Goal: Task Accomplishment & Management: Use online tool/utility

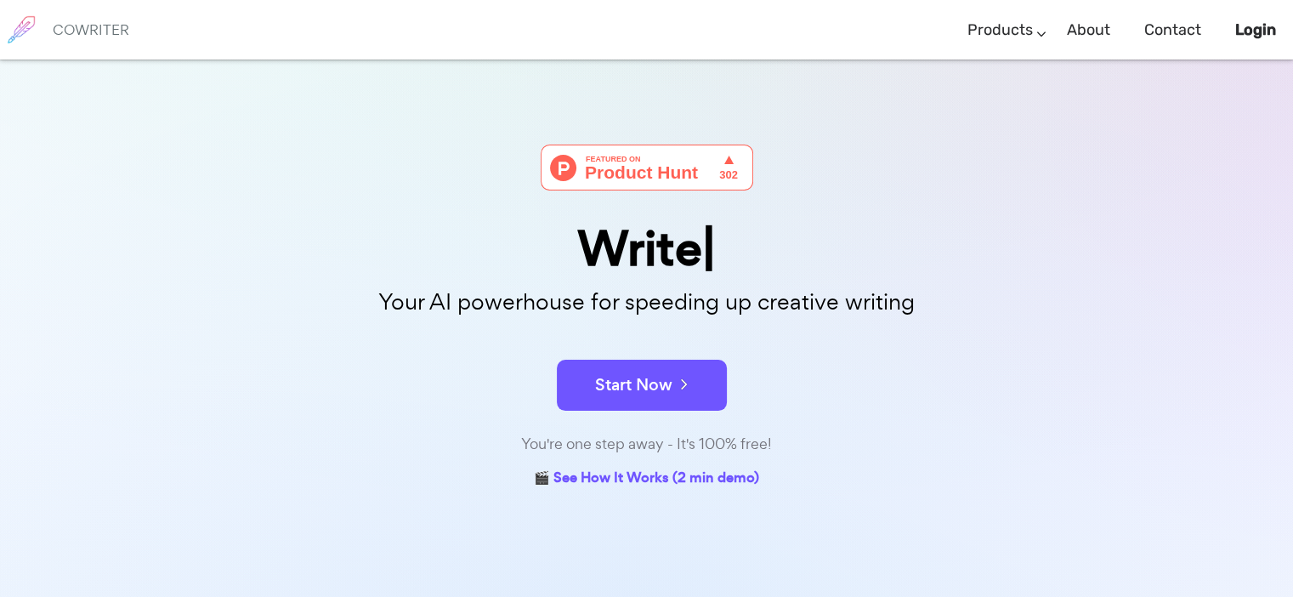
drag, startPoint x: 0, startPoint y: 0, endPoint x: 1158, endPoint y: 184, distance: 1172.2
click at [1158, 184] on div "Write Your AI powerhouse for speeding up creative writing Start Now You're one …" at bounding box center [646, 437] width 1293 height 756
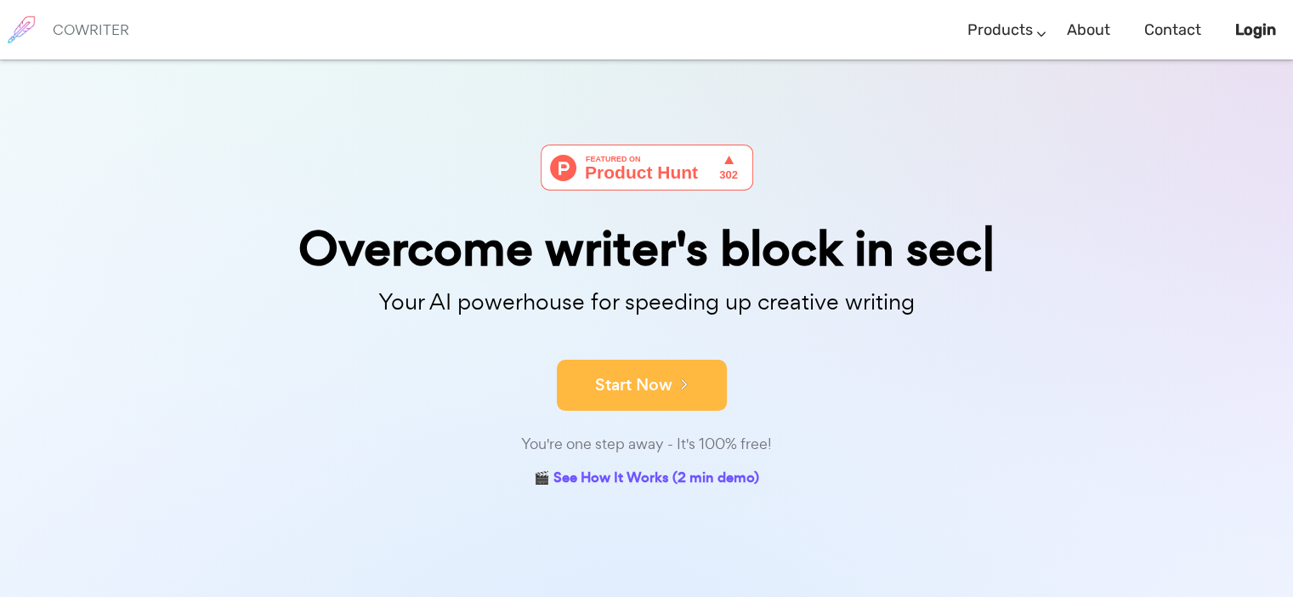
click at [683, 382] on icon at bounding box center [679, 383] width 15 height 19
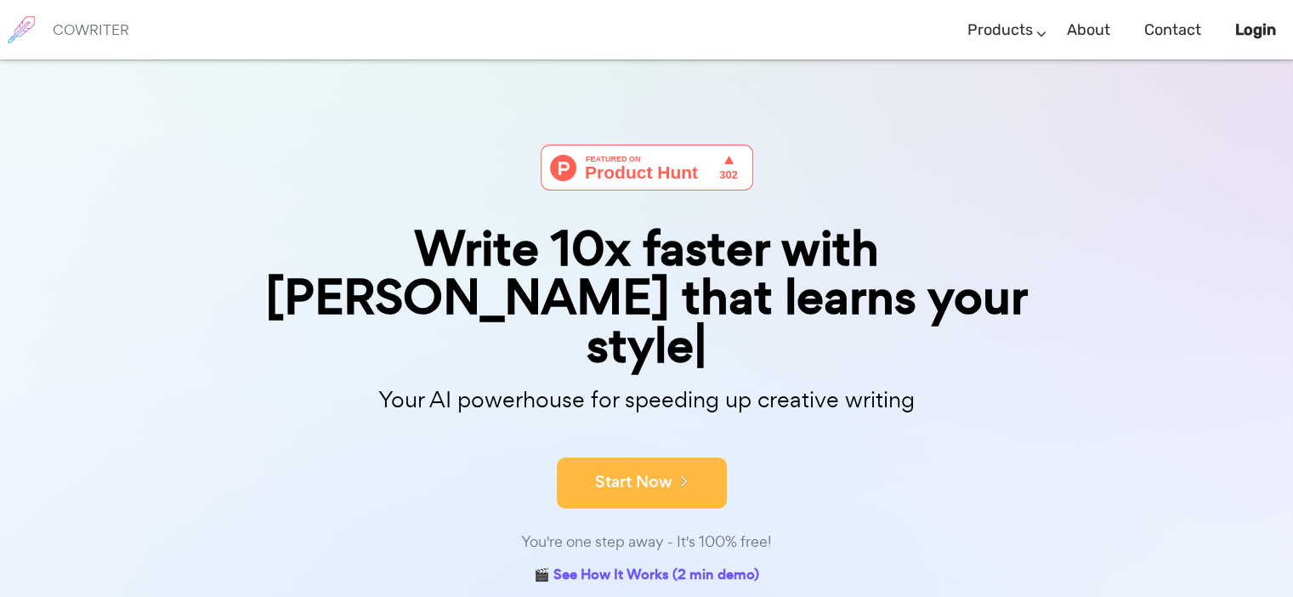
click at [639, 457] on button "Start Now" at bounding box center [642, 482] width 170 height 51
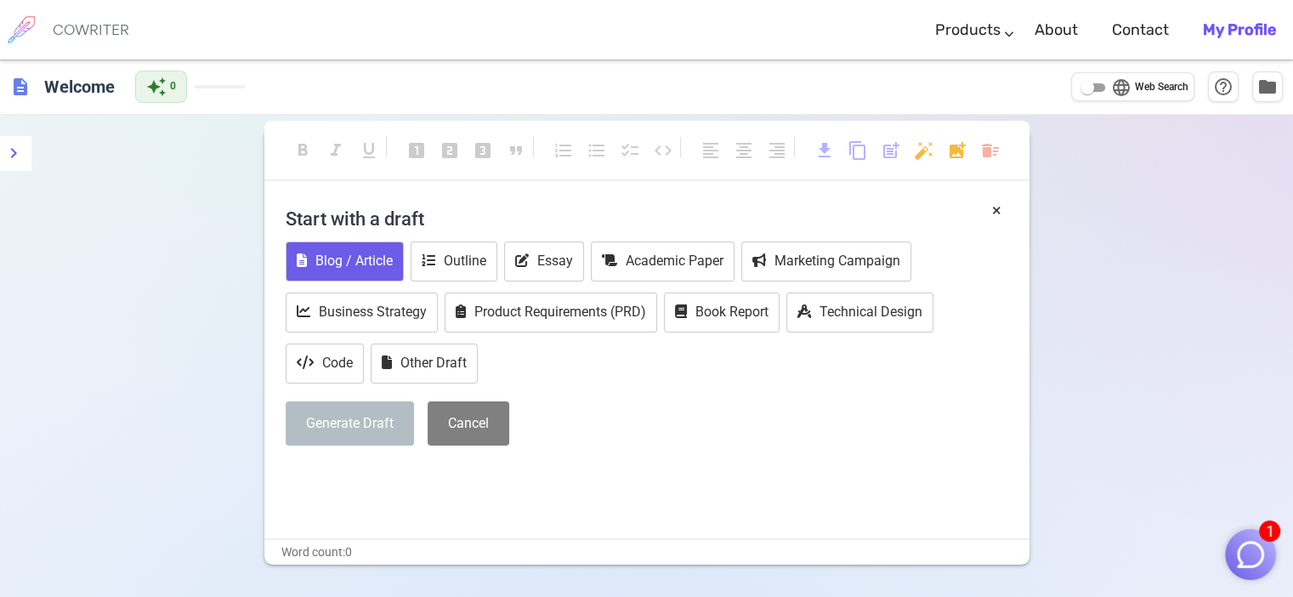
click at [337, 271] on button "Blog / Article" at bounding box center [345, 261] width 118 height 40
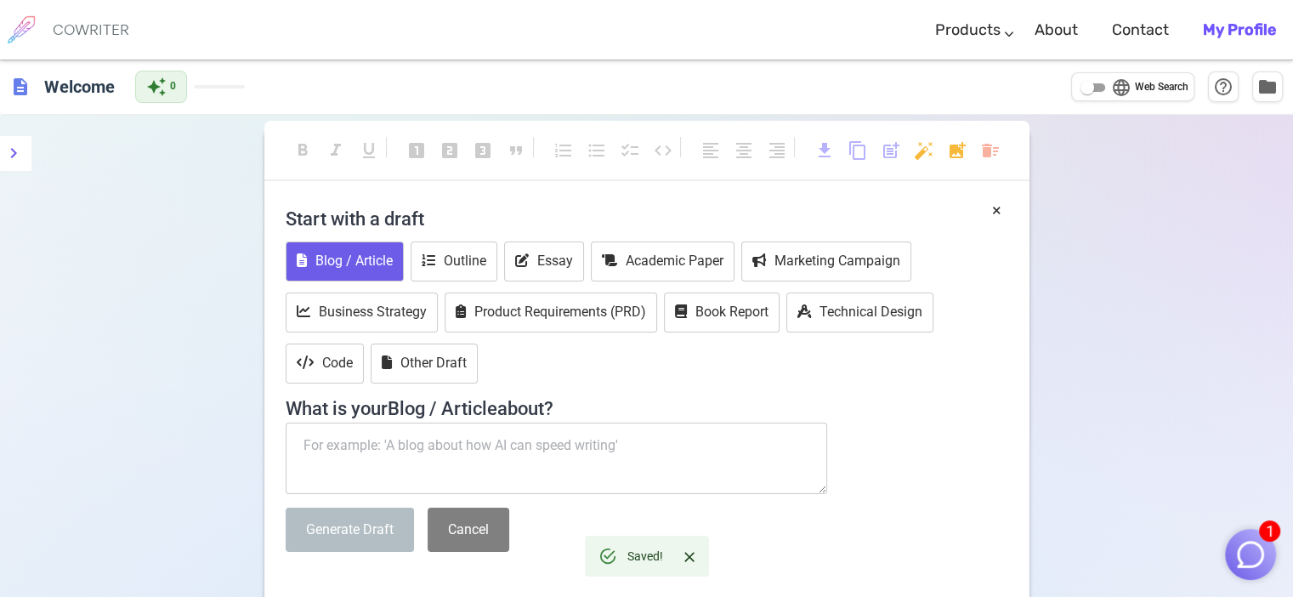
click at [363, 451] on textarea at bounding box center [557, 457] width 542 height 71
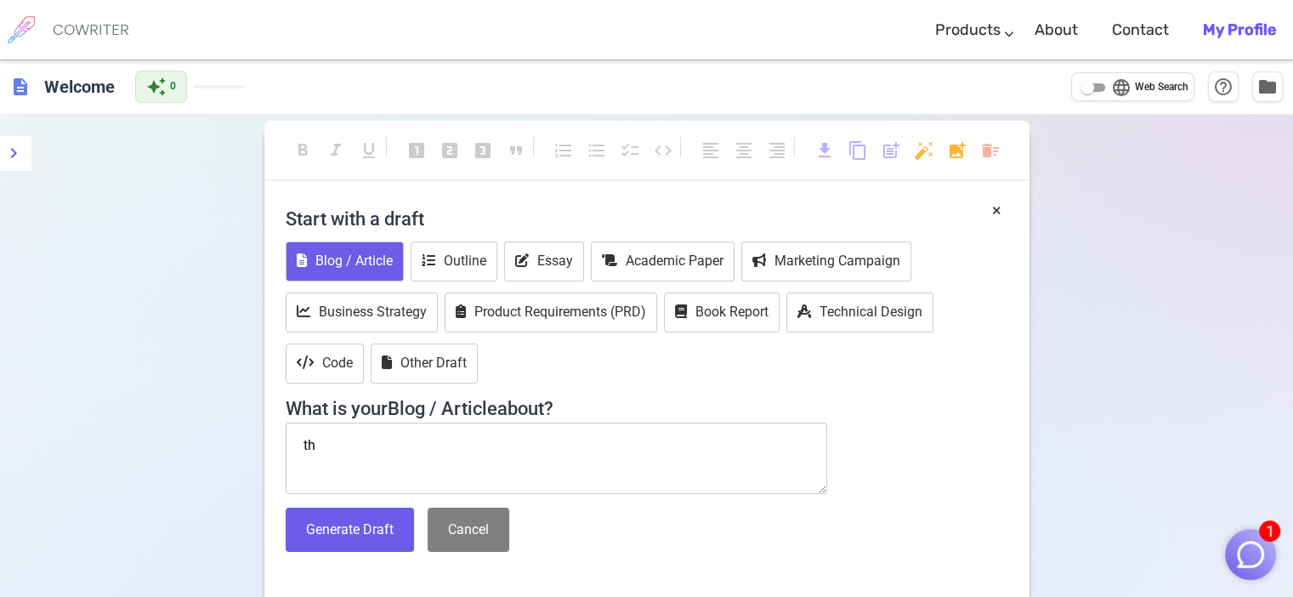
type textarea "t"
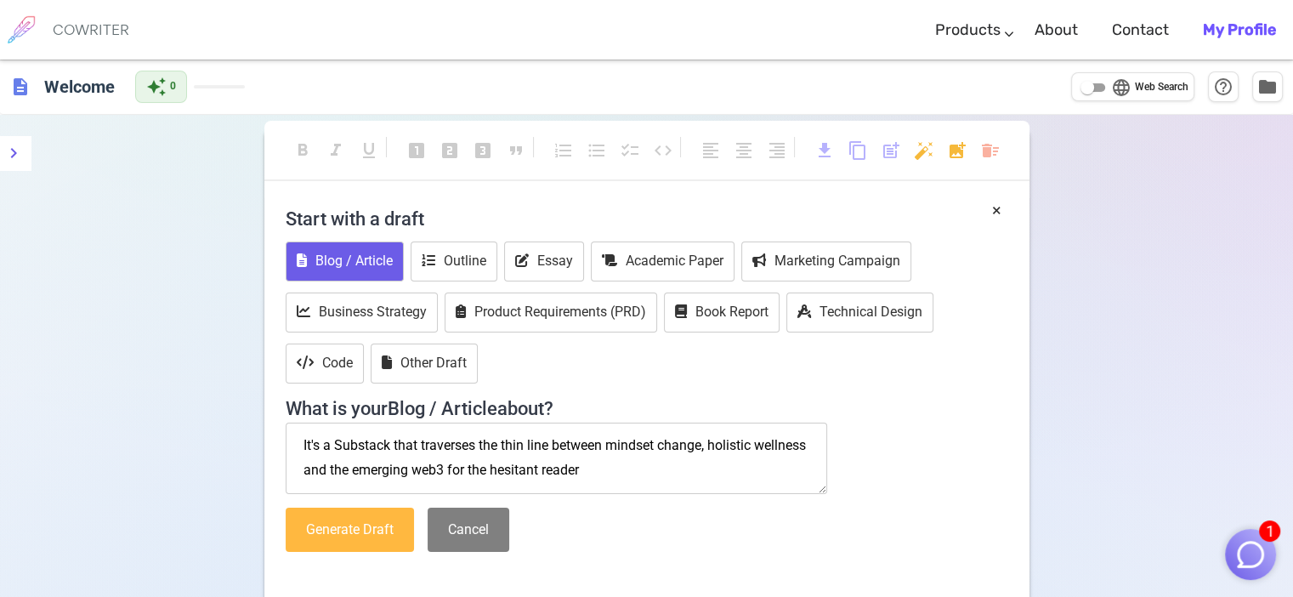
type textarea "It's a Substack that traverses the thin line between mindset change, holistic w…"
click at [343, 528] on button "Generate Draft" at bounding box center [350, 529] width 128 height 45
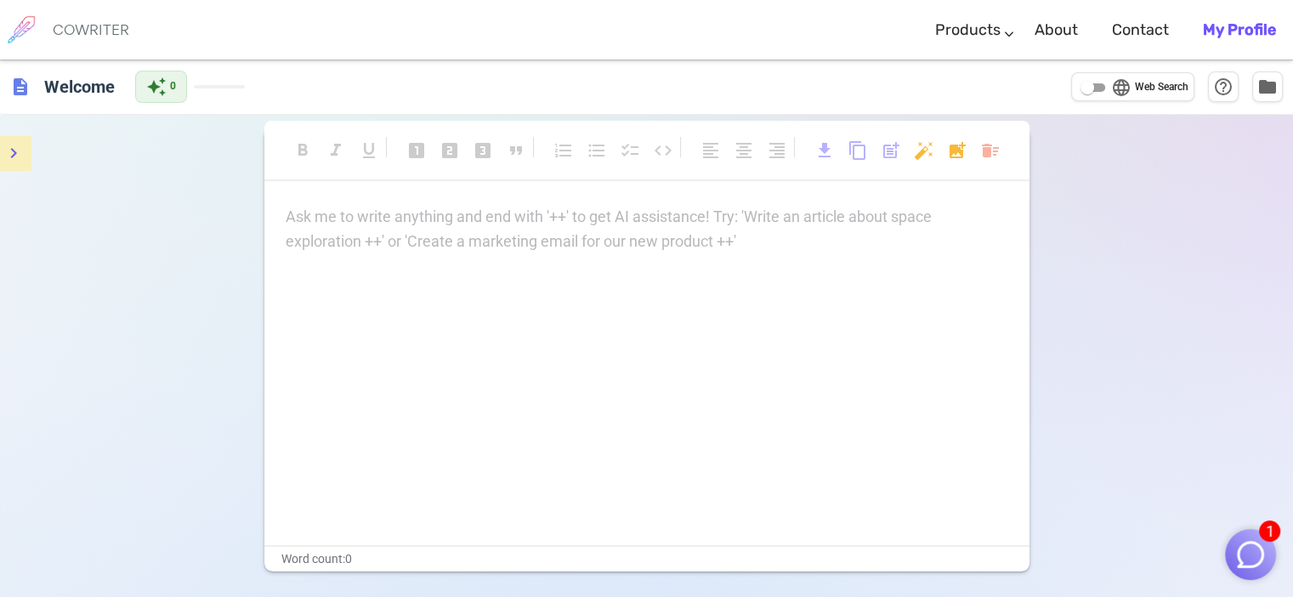
click at [20, 150] on icon "menu" at bounding box center [13, 153] width 20 height 20
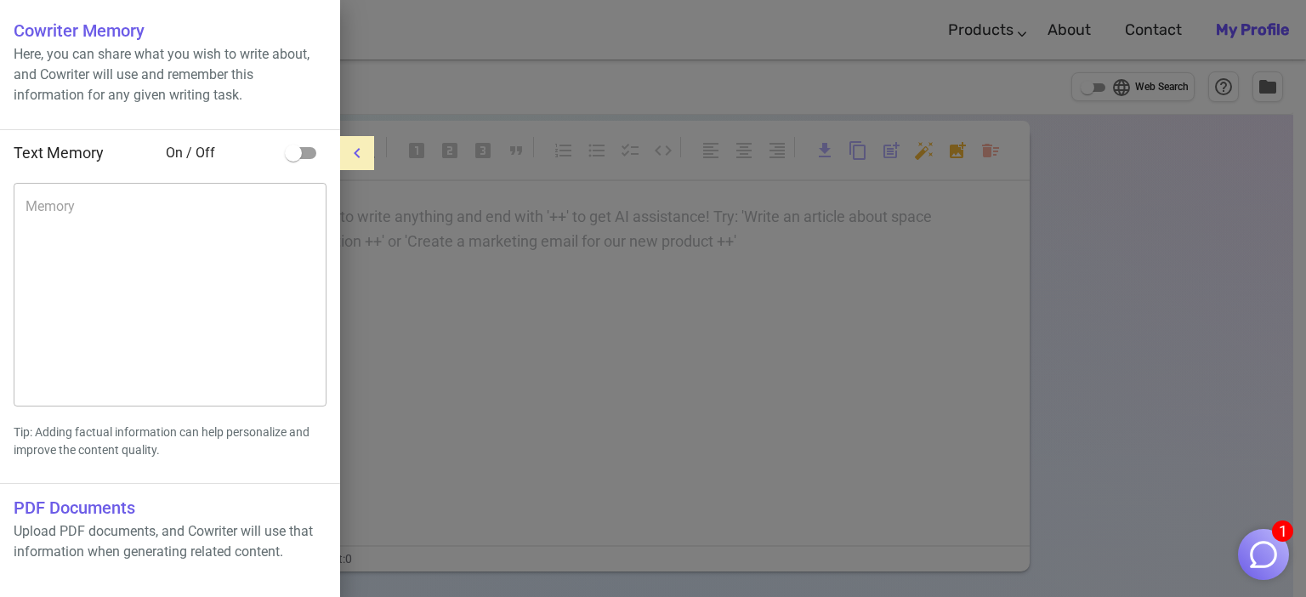
click at [365, 153] on icon "menu" at bounding box center [357, 153] width 20 height 20
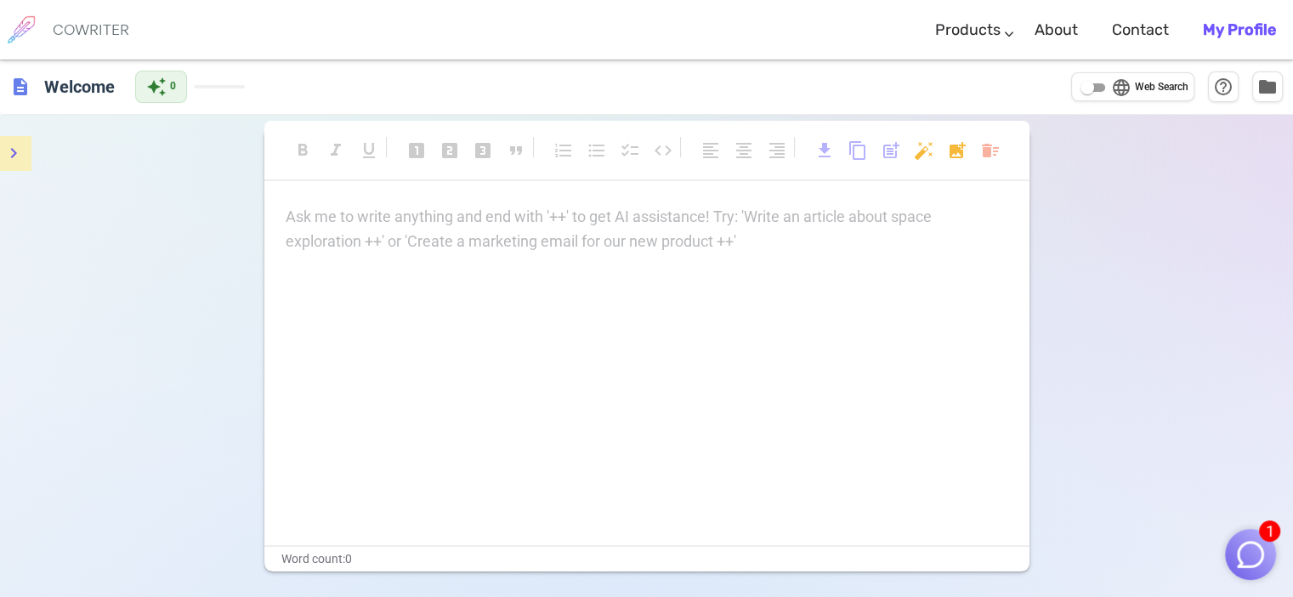
click at [397, 228] on p "Ask me to write anything and end with '++' to get AI assistance! Try: 'Write an…" at bounding box center [647, 217] width 722 height 25
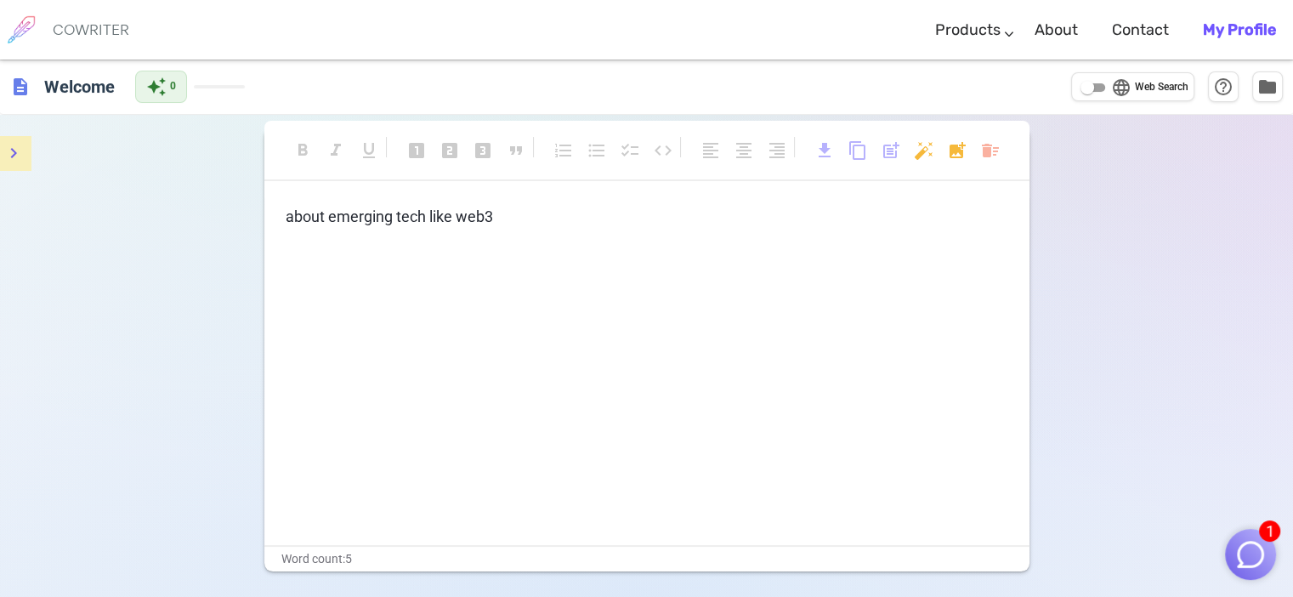
click at [1255, 555] on img "button" at bounding box center [1250, 554] width 32 height 32
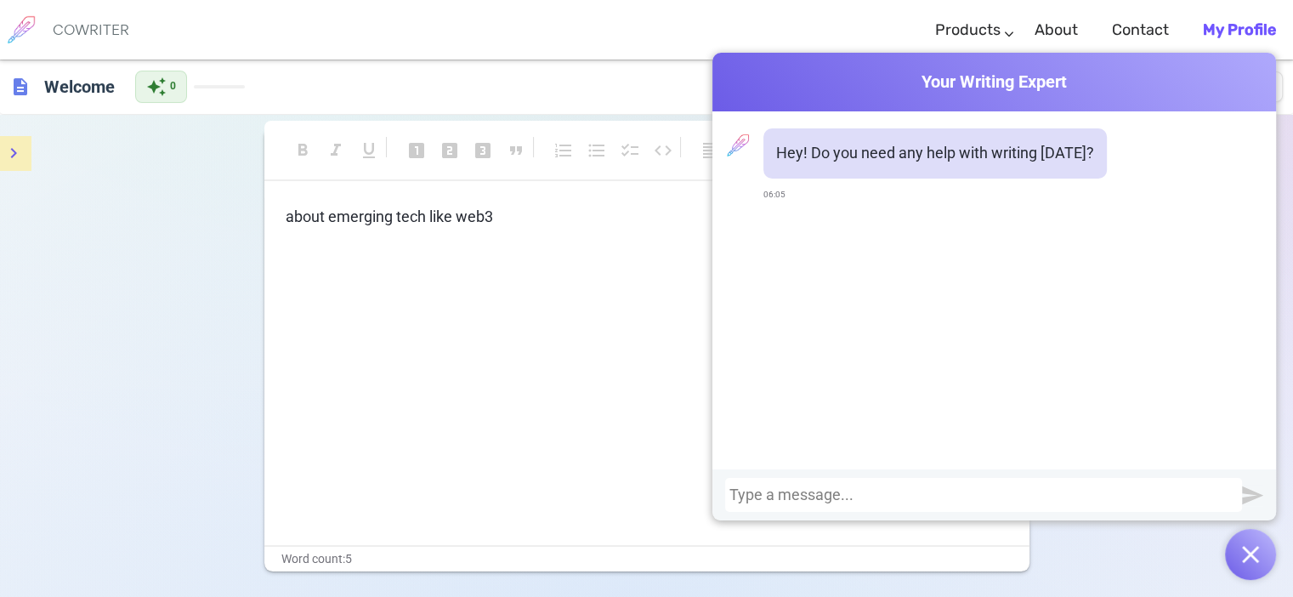
click at [685, 25] on div "COWRITER Products Writing Marketing Emails Images (soon) About Contact My Profi…" at bounding box center [646, 29] width 1293 height 59
click at [1241, 555] on button "button" at bounding box center [1250, 554] width 51 height 51
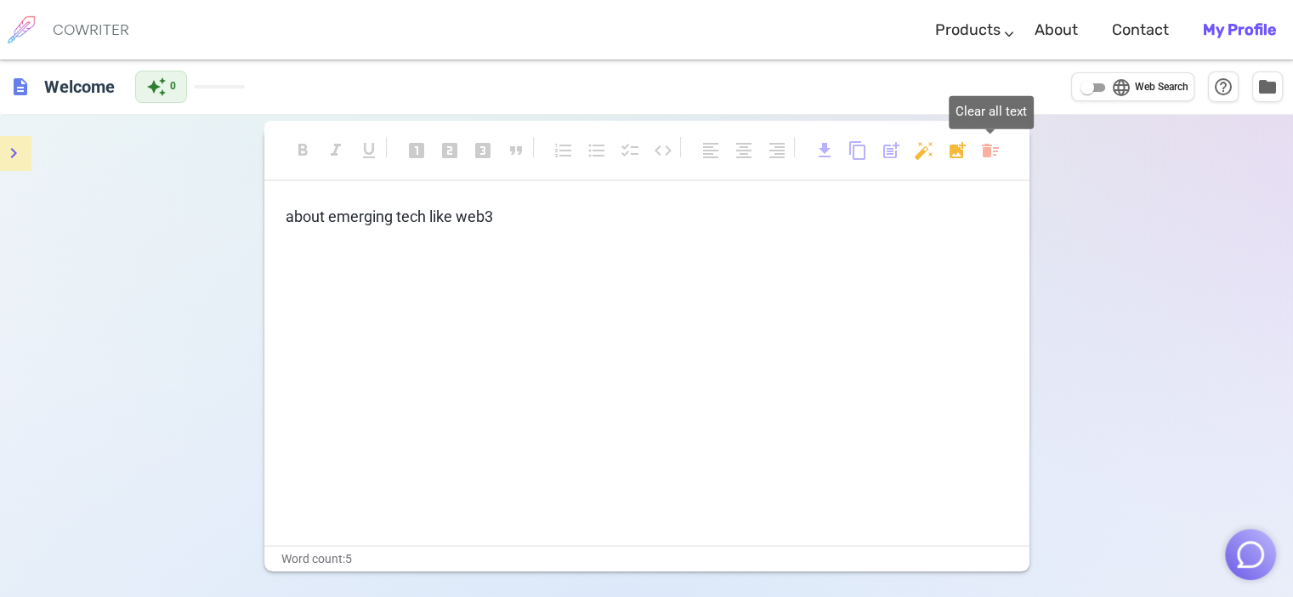
click at [989, 150] on body "COWRITER Products Writing Marketing Emails Images (soon) About Contact My Profi…" at bounding box center [646, 355] width 1293 height 711
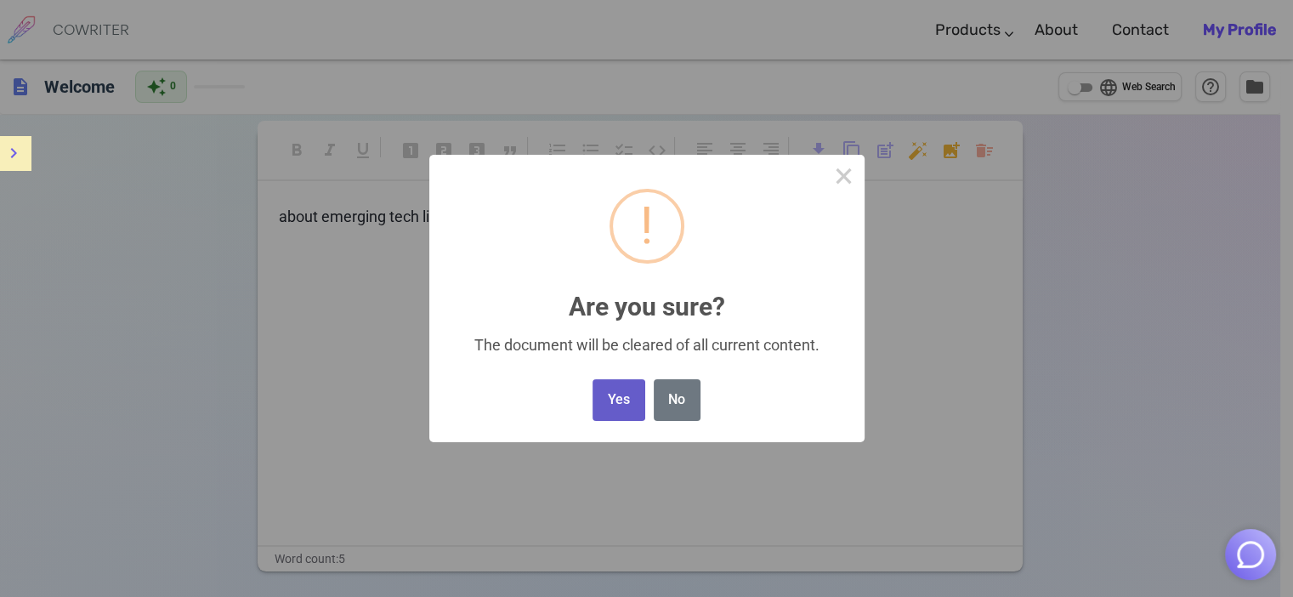
click at [615, 394] on button "Yes" at bounding box center [618, 400] width 52 height 42
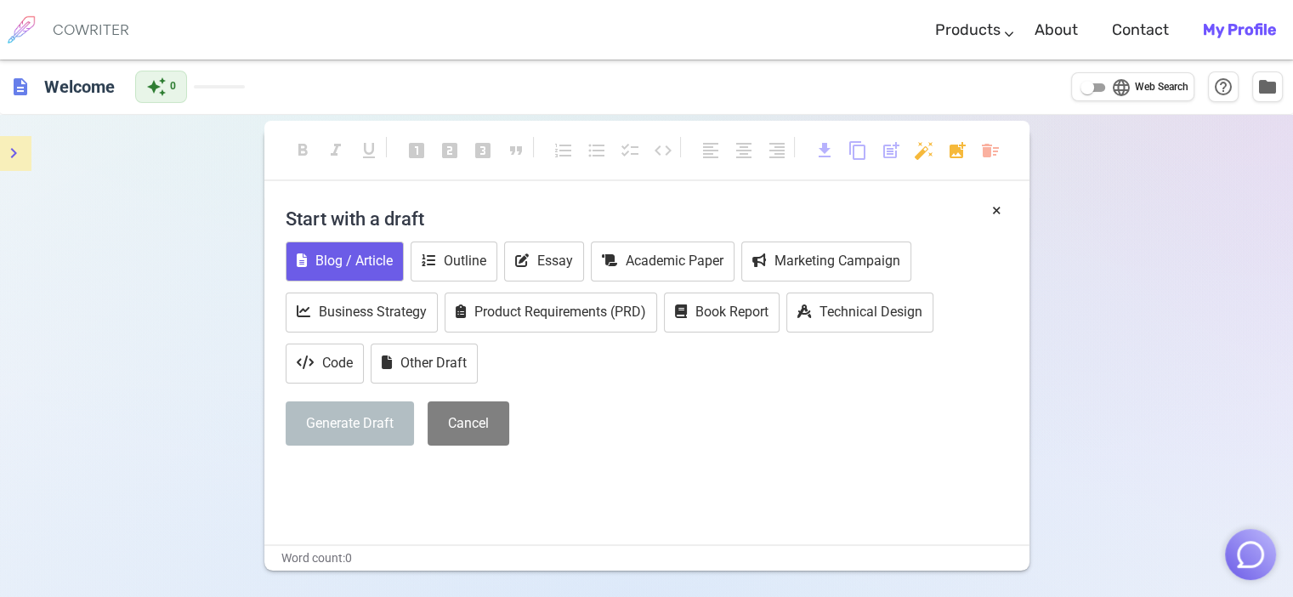
click at [364, 262] on button "Blog / Article" at bounding box center [345, 261] width 118 height 40
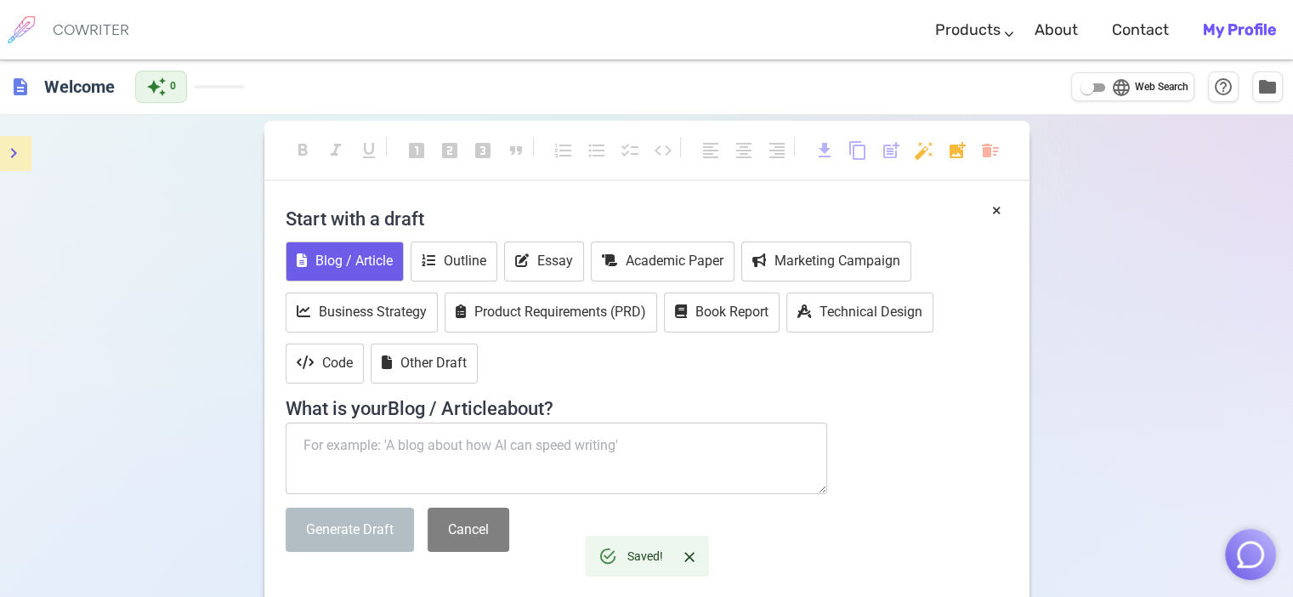
click at [374, 446] on textarea at bounding box center [557, 457] width 542 height 71
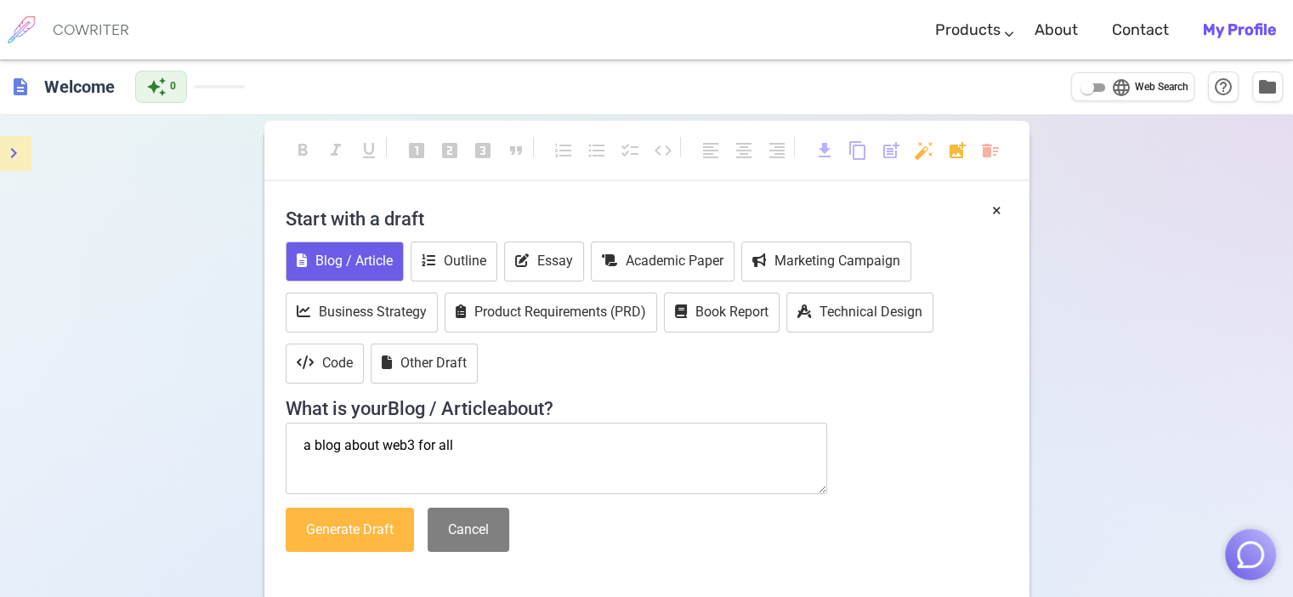
type textarea "a blog about web3 for all"
click at [332, 518] on button "Generate Draft" at bounding box center [350, 529] width 128 height 45
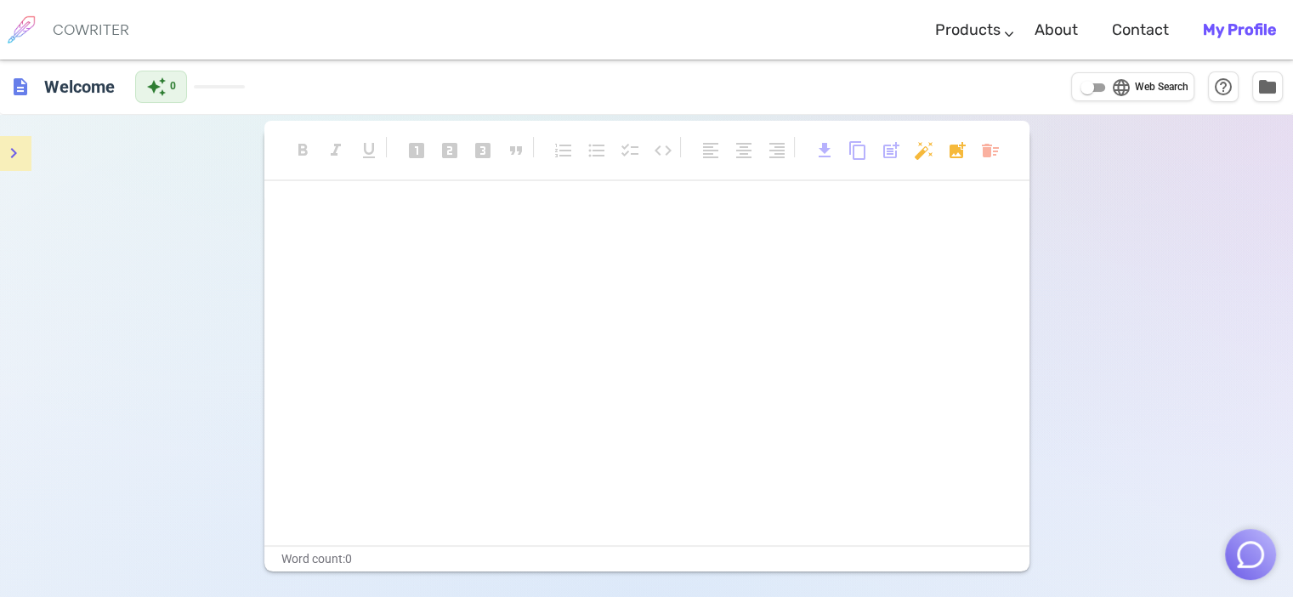
click at [65, 30] on h6 "COWRITER" at bounding box center [91, 29] width 76 height 15
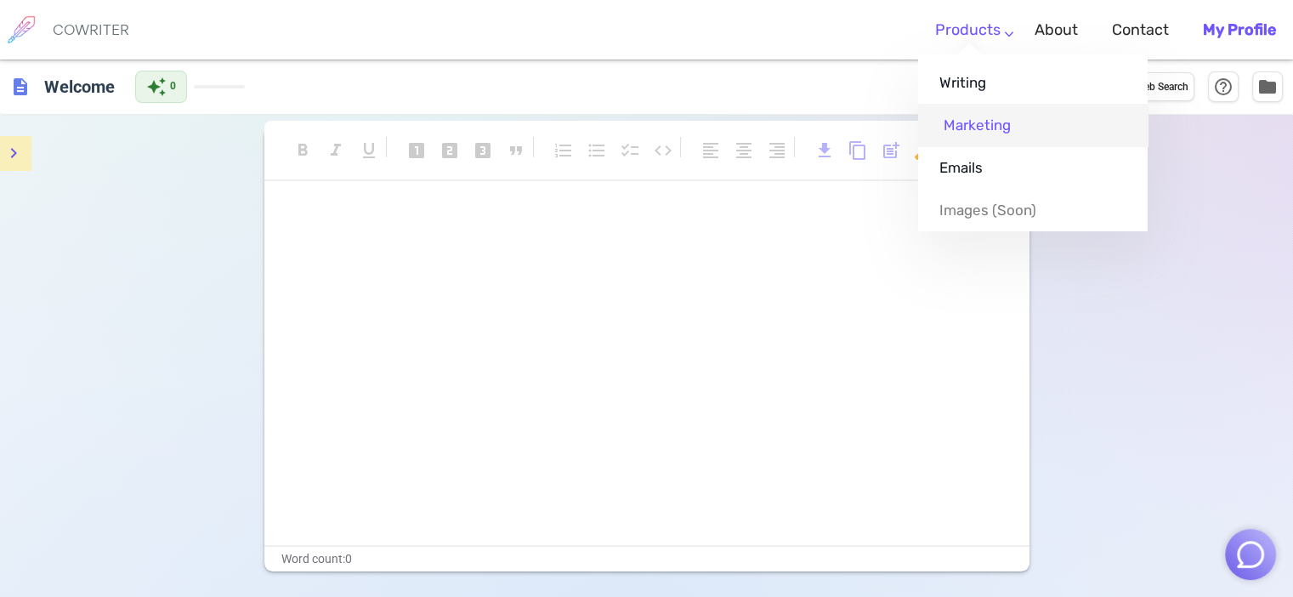
click at [958, 126] on link "Marketing" at bounding box center [1032, 125] width 229 height 42
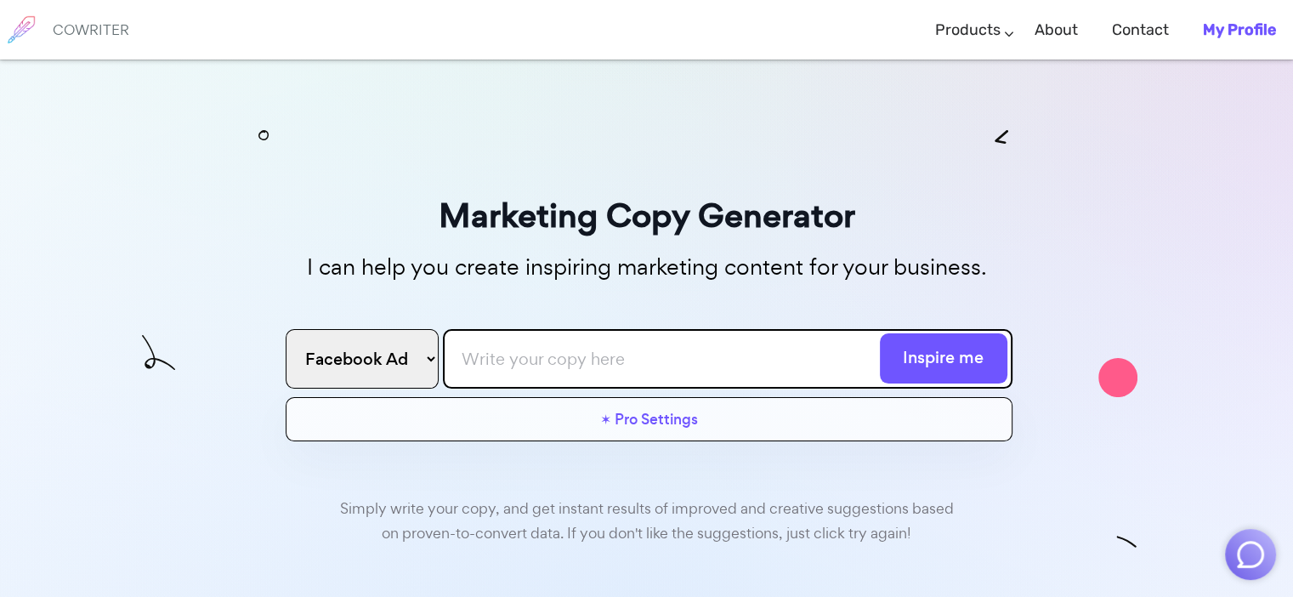
click at [425, 361] on select "Facebook Ad Google Ad Email subject line Blog Title Twitter Post Linkedin Post …" at bounding box center [362, 358] width 153 height 59
select select "linkedin"
click at [286, 329] on select "Facebook Ad Google Ad Email subject line Blog Title Twitter Post Linkedin Post …" at bounding box center [362, 358] width 153 height 59
click at [507, 360] on input "text" at bounding box center [727, 358] width 569 height 59
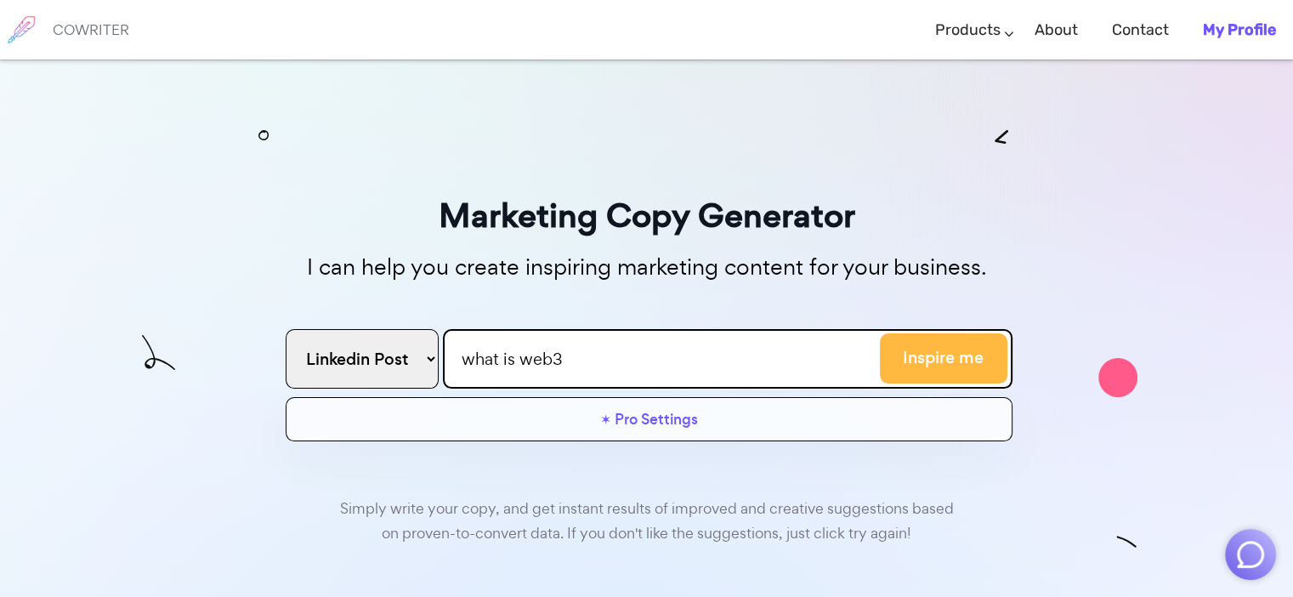
type input "what is web3"
click at [955, 358] on button "Inspire me" at bounding box center [943, 358] width 127 height 50
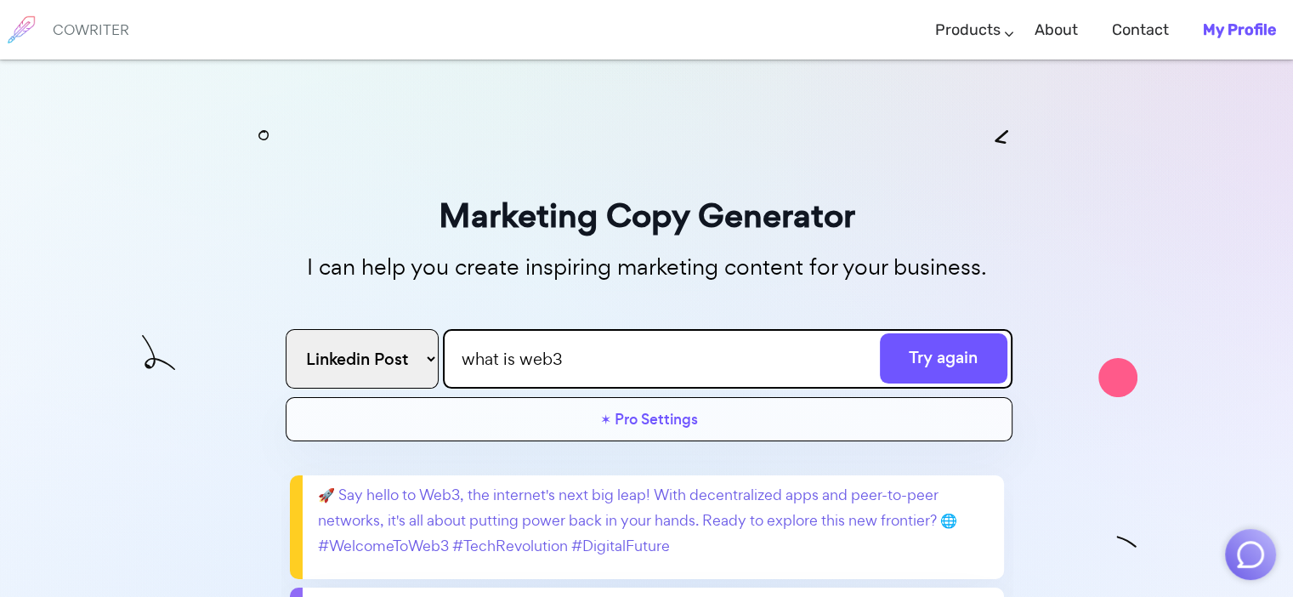
click at [808, 518] on p "🚀 Say hello to Web3, the internet's next big leap! With decentralized apps and …" at bounding box center [657, 520] width 679 height 76
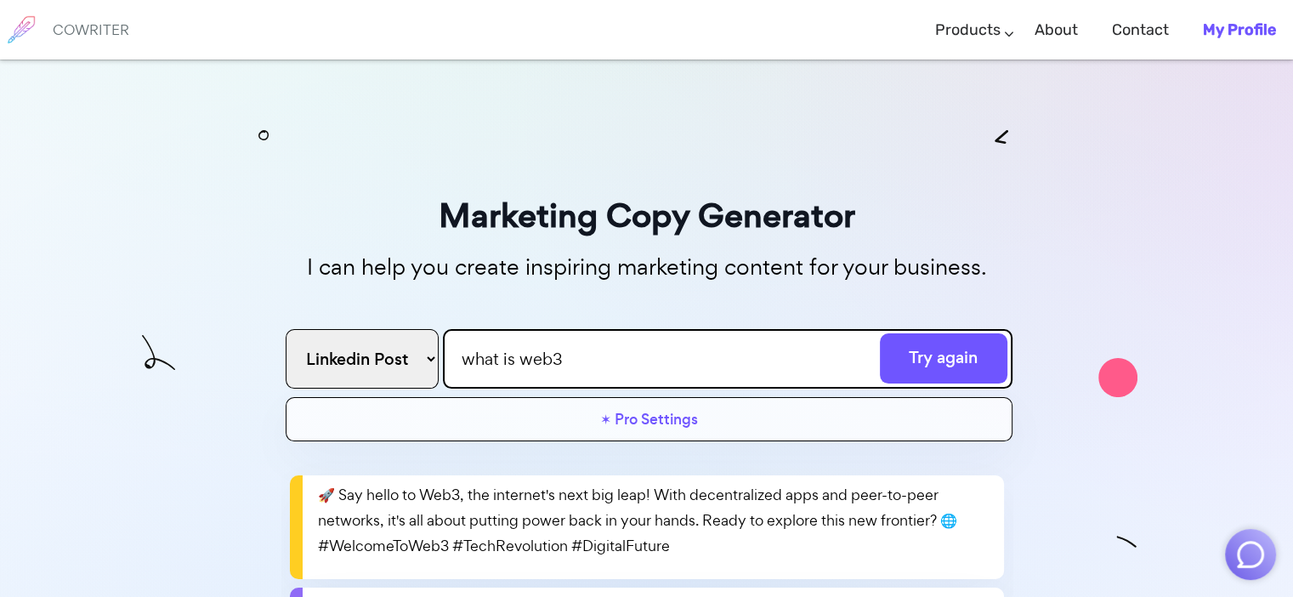
click at [1102, 475] on div "Marketing Copy Generator I can help you create inspiring marketing content for …" at bounding box center [646, 452] width 1293 height 786
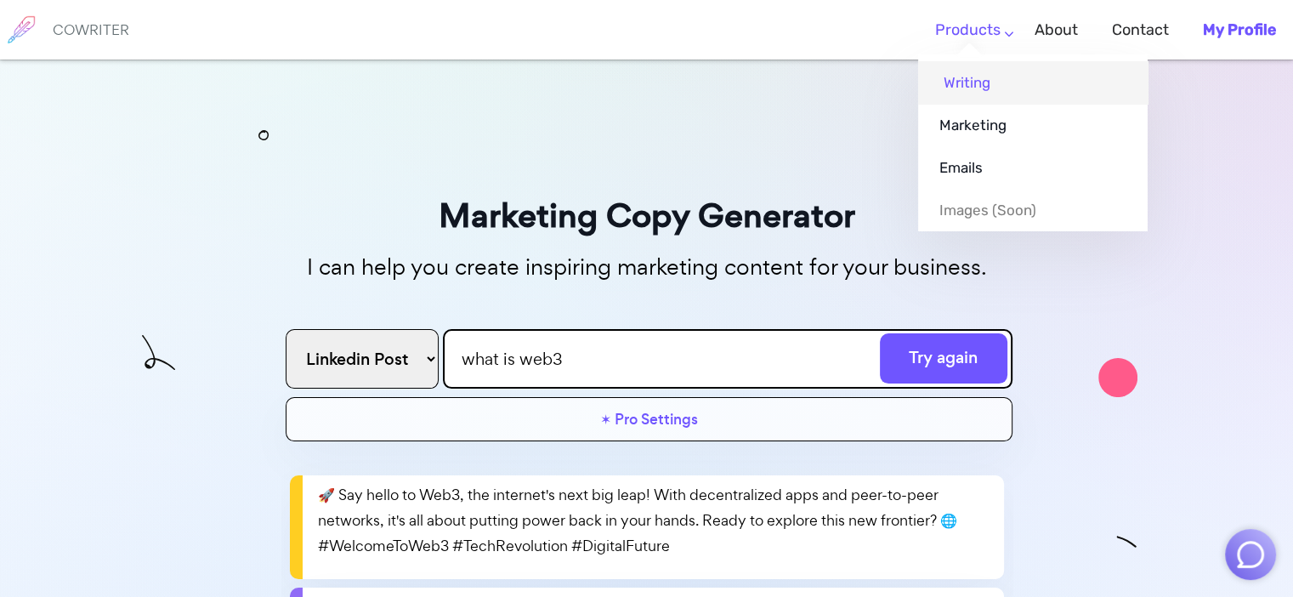
click at [960, 88] on link "Writing" at bounding box center [1032, 82] width 229 height 42
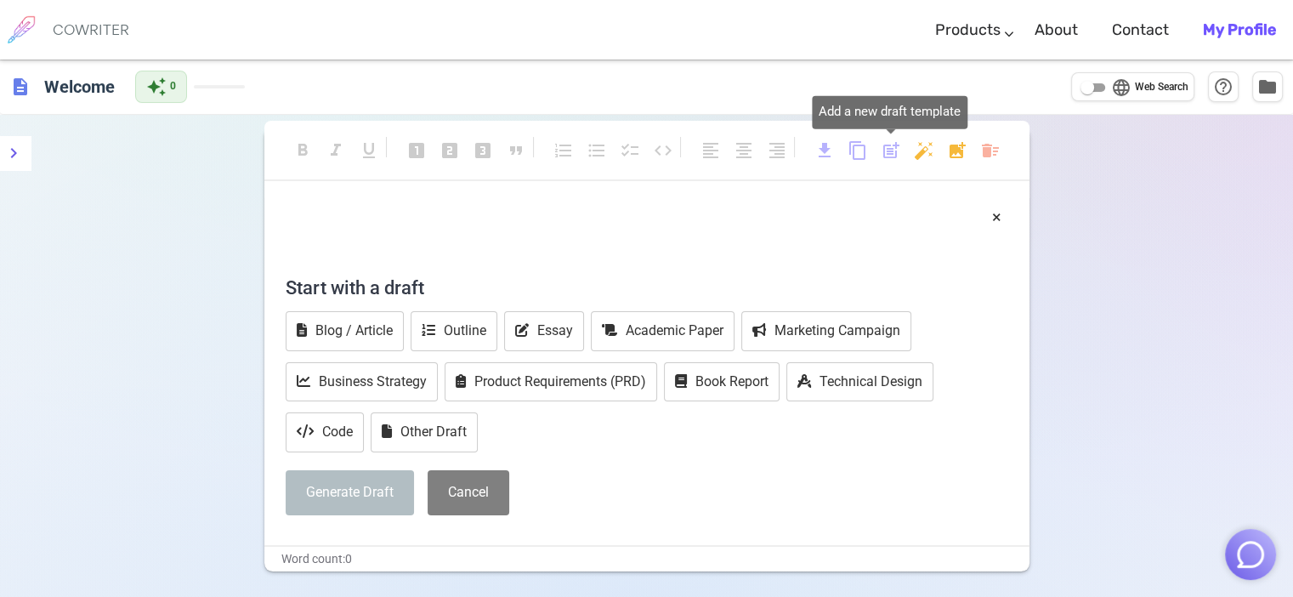
click at [886, 150] on span "post_add" at bounding box center [891, 150] width 20 height 20
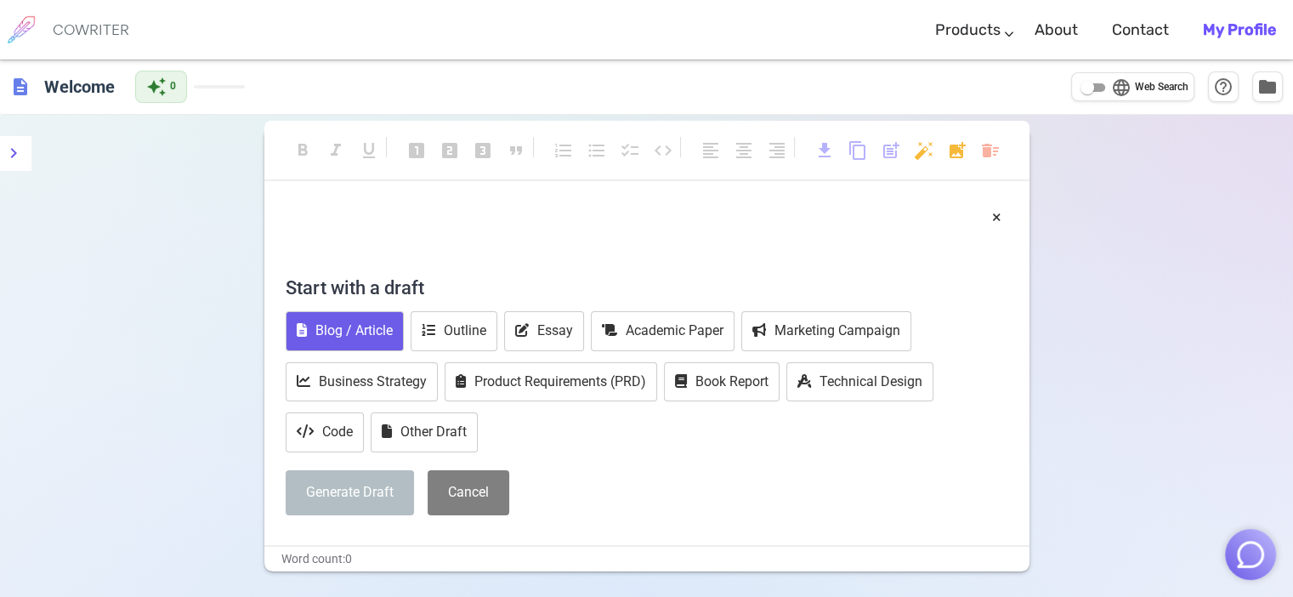
click at [389, 318] on button "Blog / Article" at bounding box center [345, 331] width 118 height 40
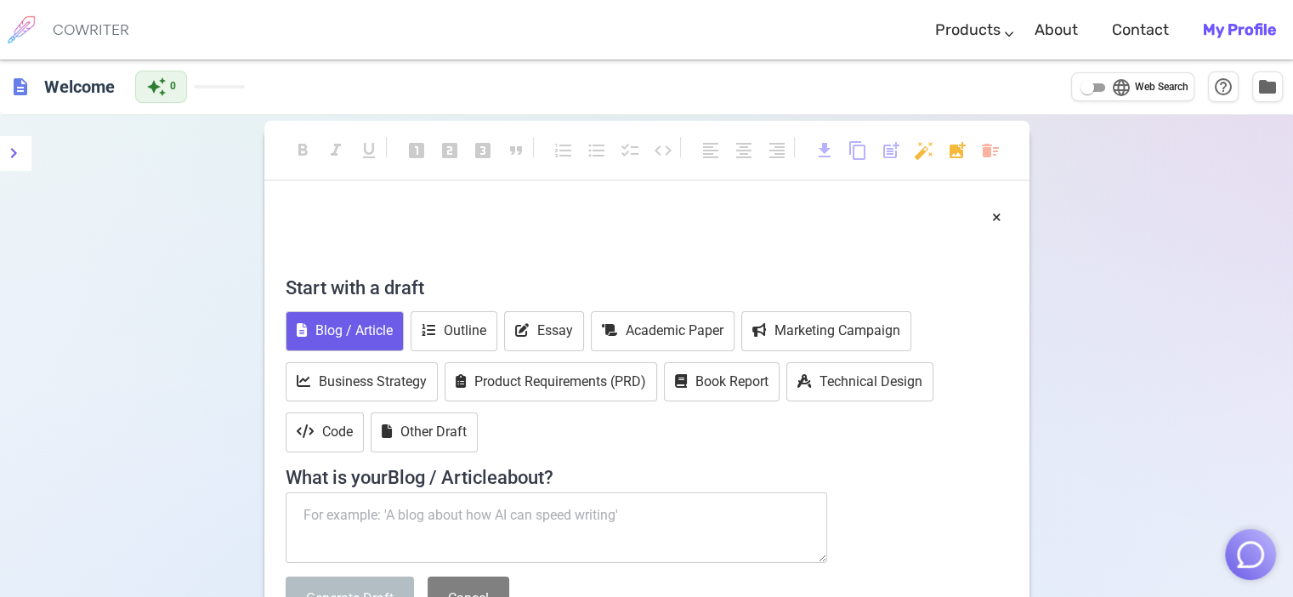
click at [462, 504] on textarea at bounding box center [557, 527] width 542 height 71
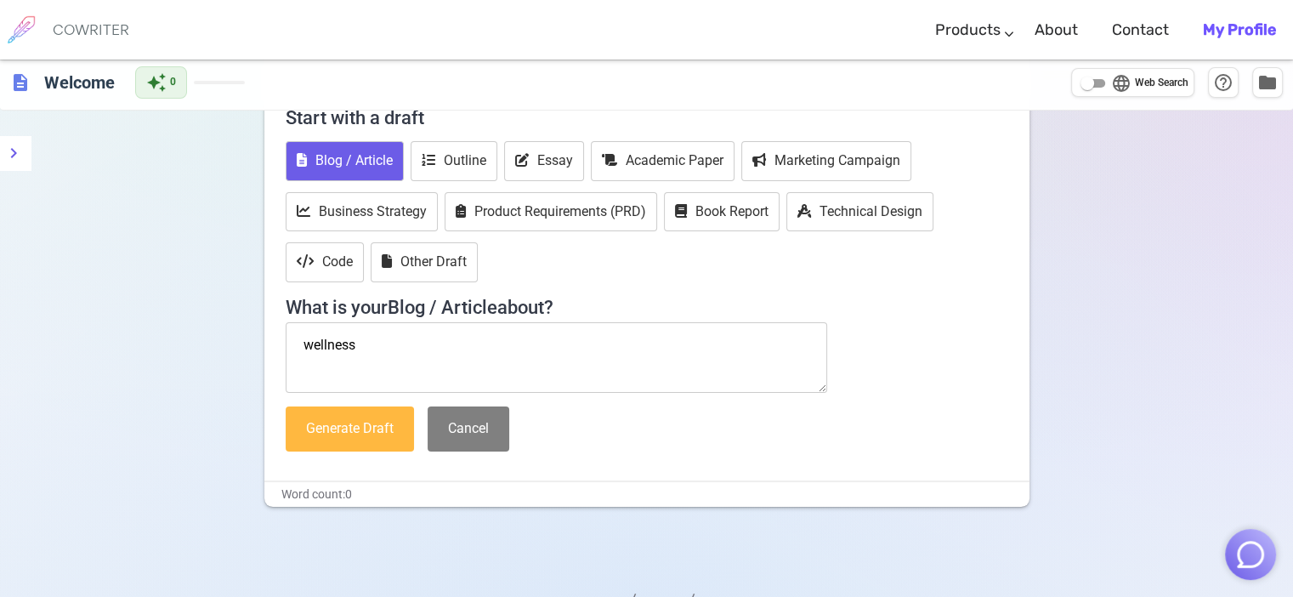
type textarea "wellness"
click at [382, 414] on button "Generate Draft" at bounding box center [350, 428] width 128 height 45
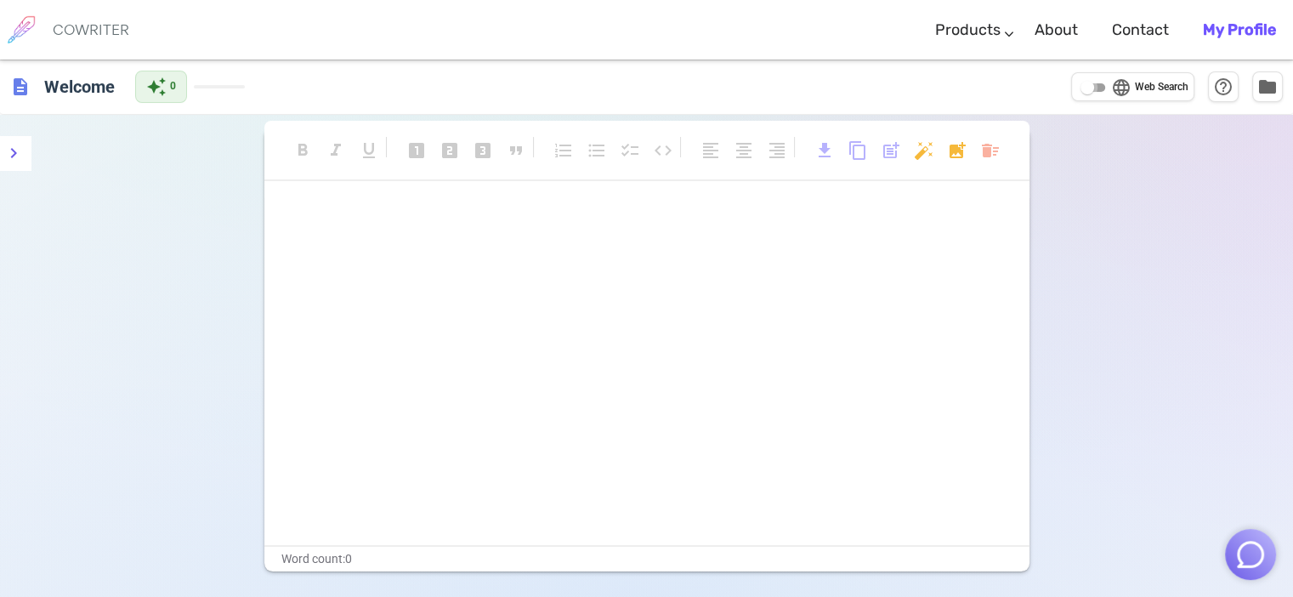
click at [1083, 86] on input "language Web Search" at bounding box center [1087, 87] width 61 height 20
checkbox input "true"
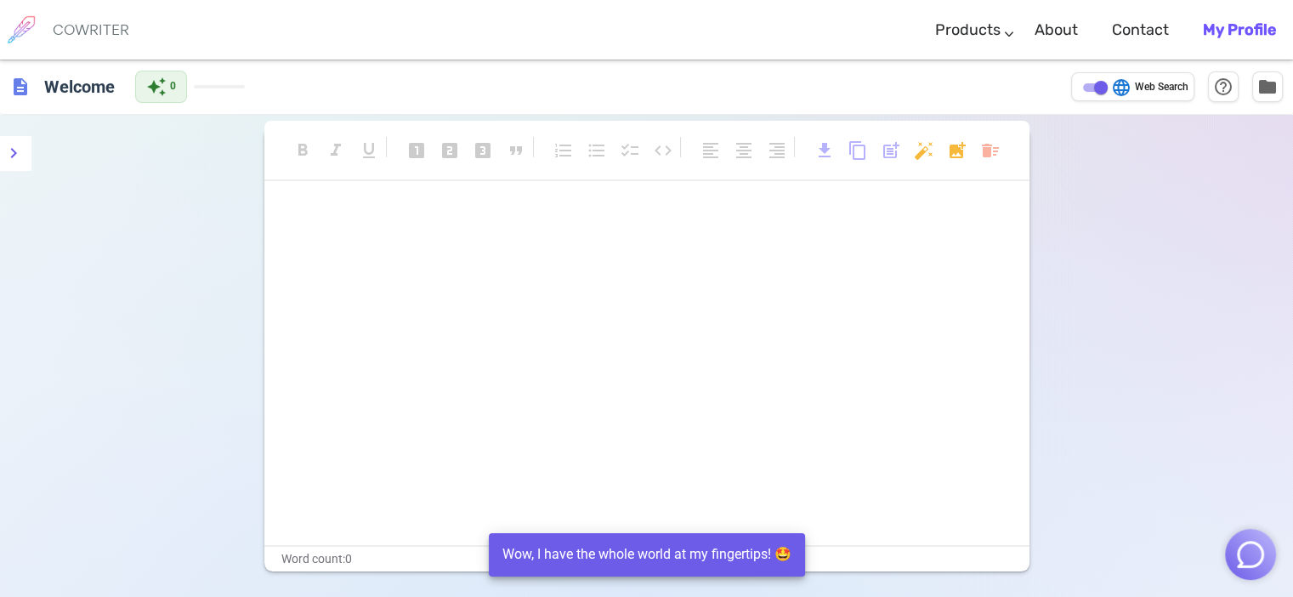
click at [393, 229] on div "﻿ ﻿" at bounding box center [647, 233] width 722 height 56
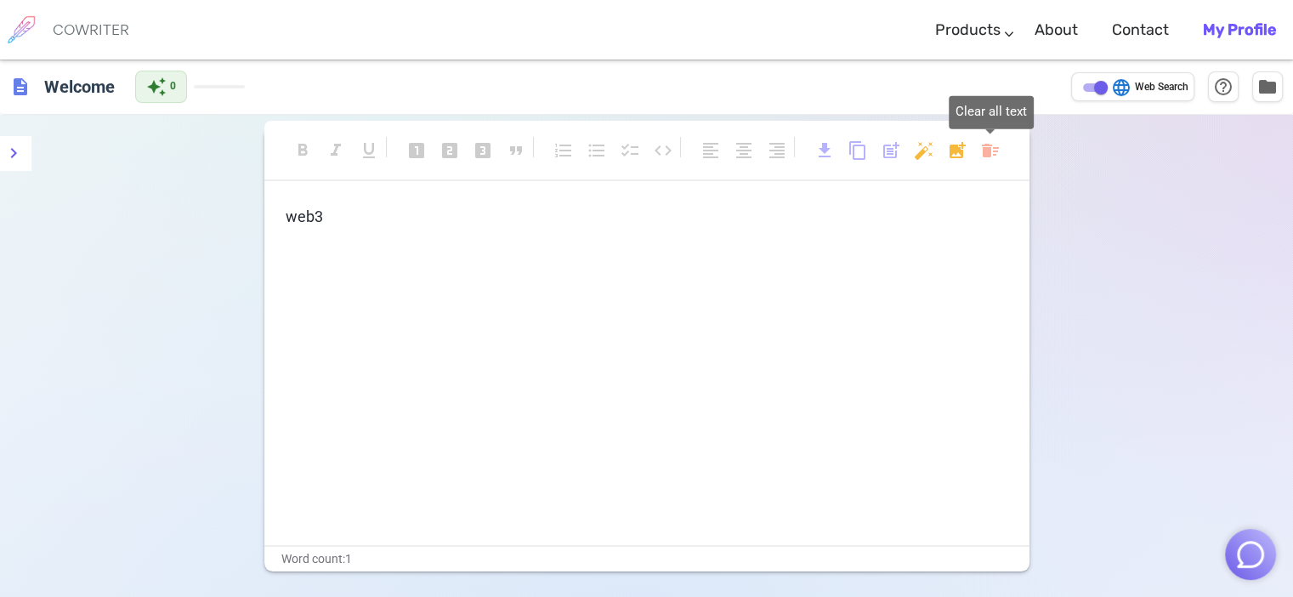
click at [994, 150] on body "COWRITER Products Writing Marketing Emails Images (soon) About Contact My Profi…" at bounding box center [646, 355] width 1293 height 711
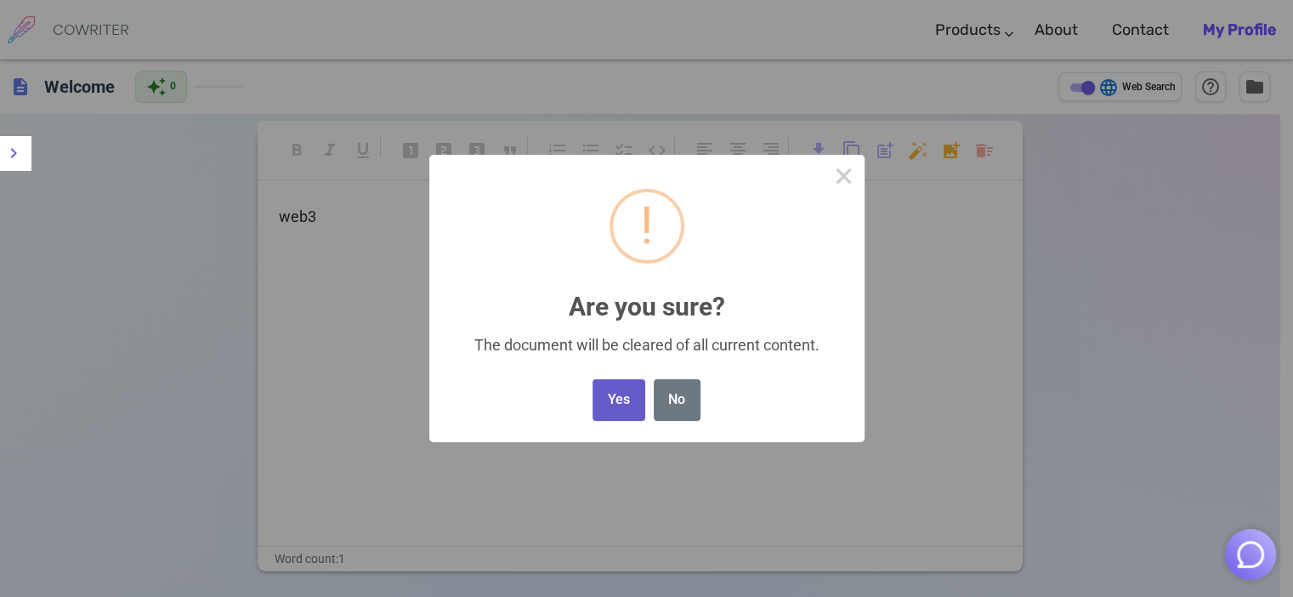
click at [629, 387] on button "Yes" at bounding box center [618, 400] width 52 height 42
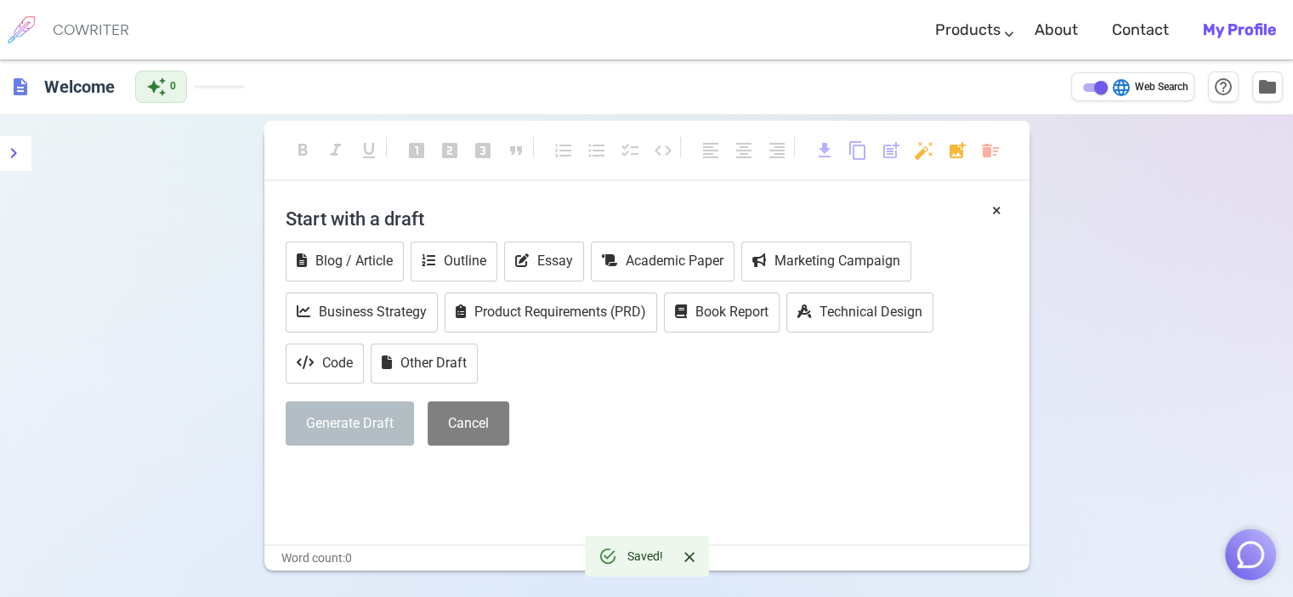
click at [1216, 27] on b "My Profile" at bounding box center [1239, 29] width 73 height 19
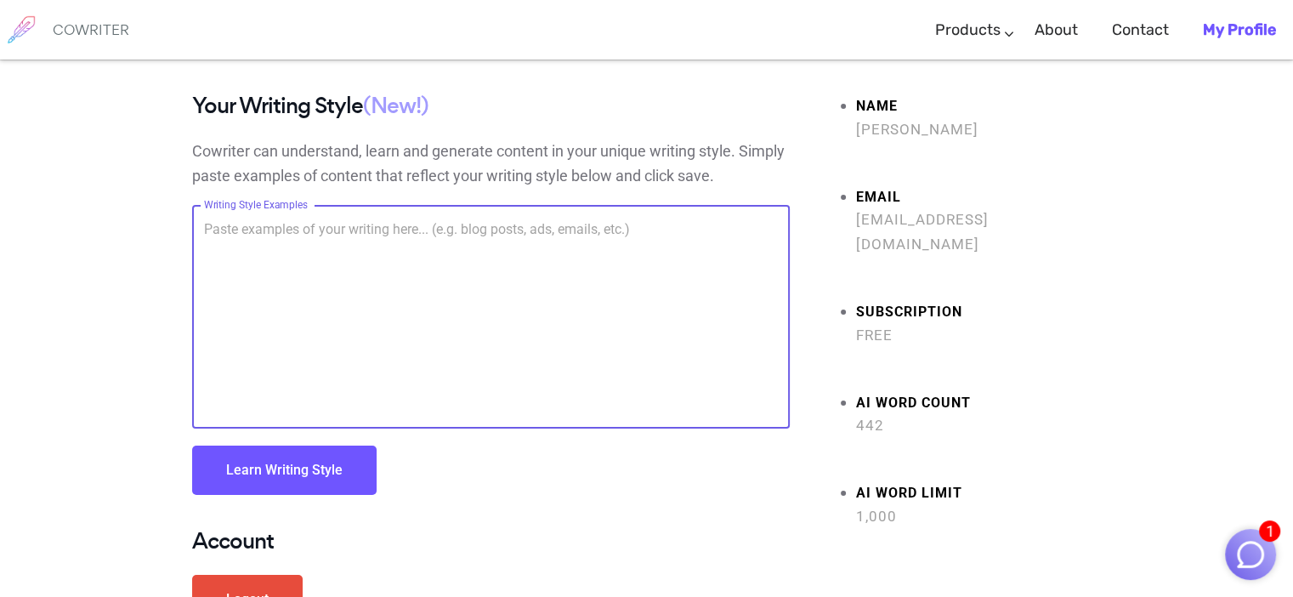
click at [292, 229] on textarea "Writing Style Examples" at bounding box center [491, 316] width 574 height 195
click at [315, 219] on textarea "Writing Style Examples" at bounding box center [491, 316] width 574 height 195
paste textarea "Some songs don’t just play in the background; they reach into your life. They e…"
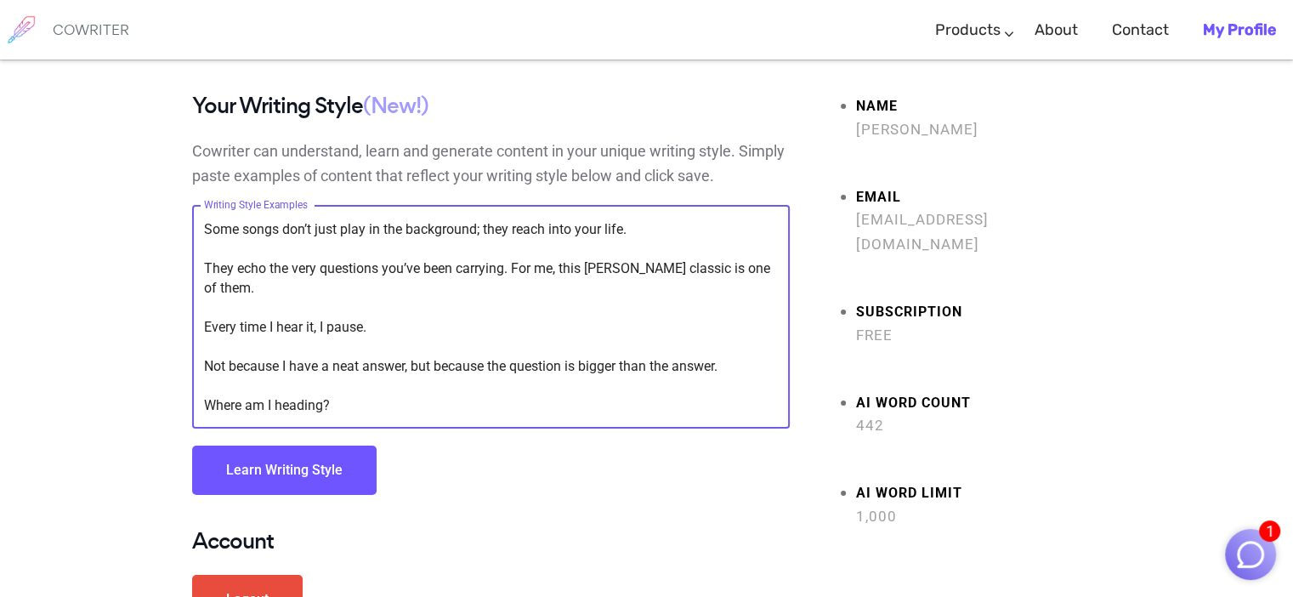
scroll to position [96, 0]
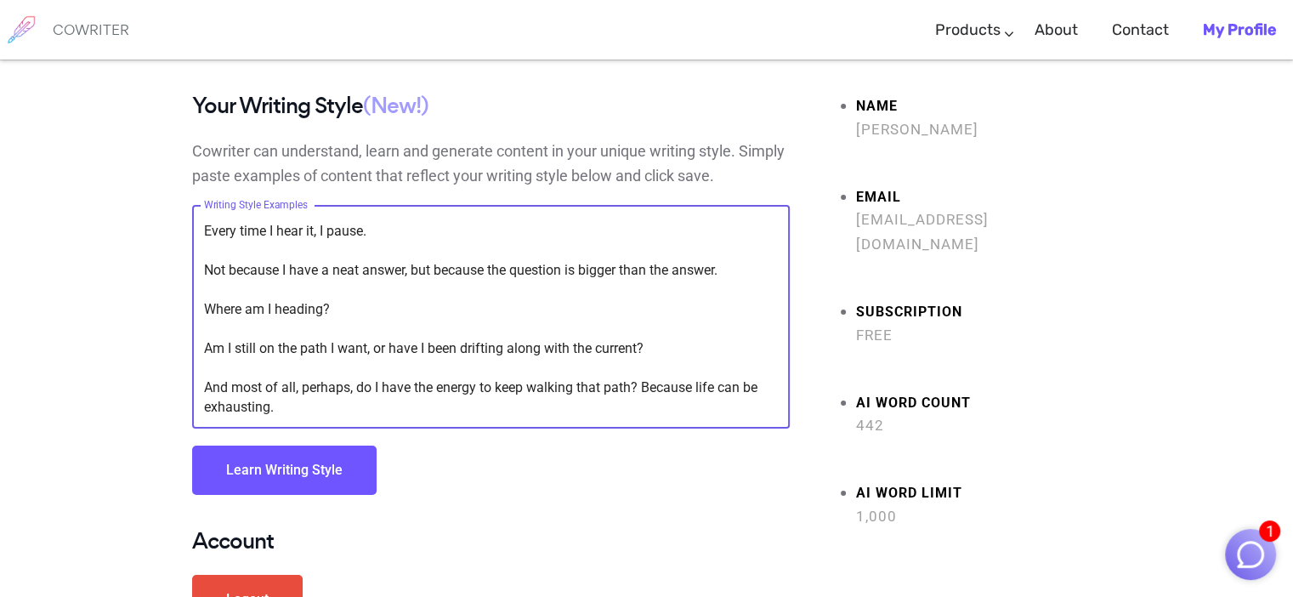
type textarea "Some songs don’t just play in the background; they reach into your life. They e…"
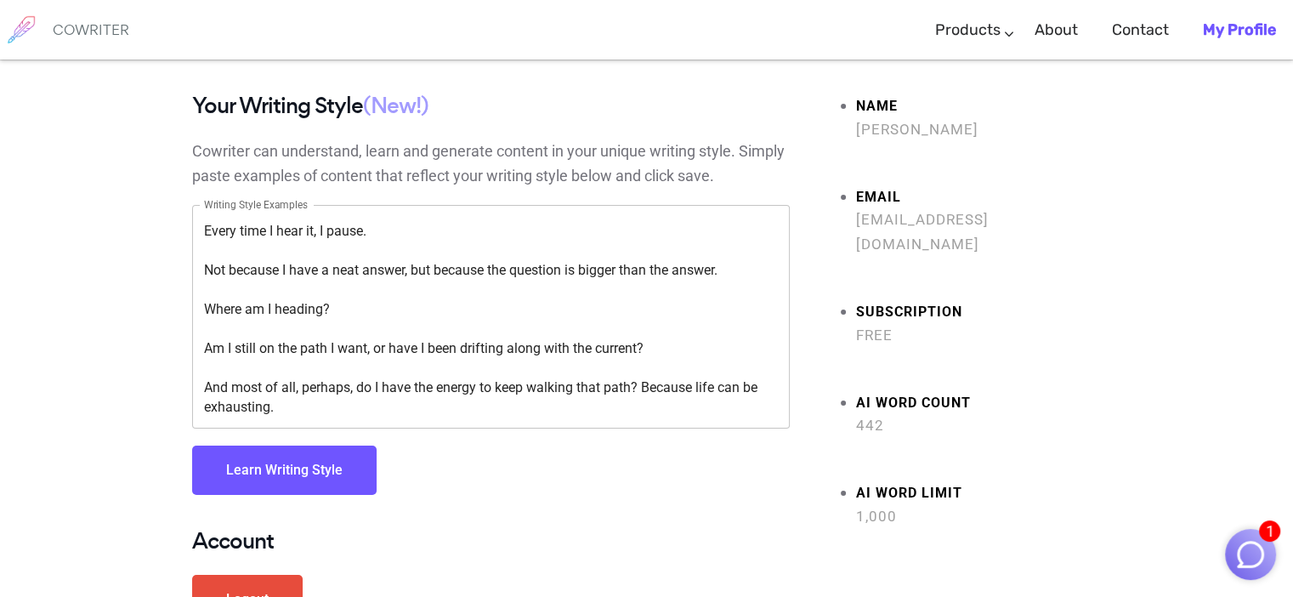
click at [321, 467] on button "Learn Writing Style" at bounding box center [284, 469] width 184 height 49
